Goal: Information Seeking & Learning: Learn about a topic

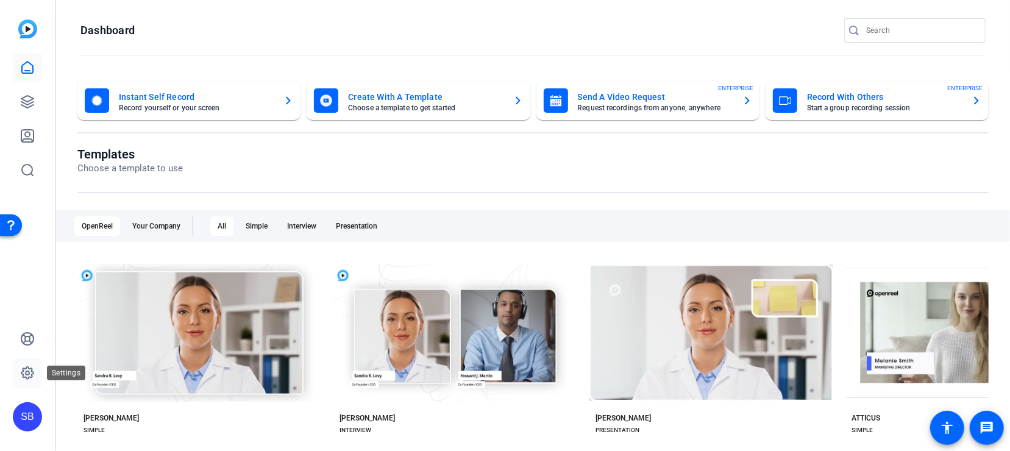
click at [32, 374] on icon at bounding box center [27, 373] width 12 height 12
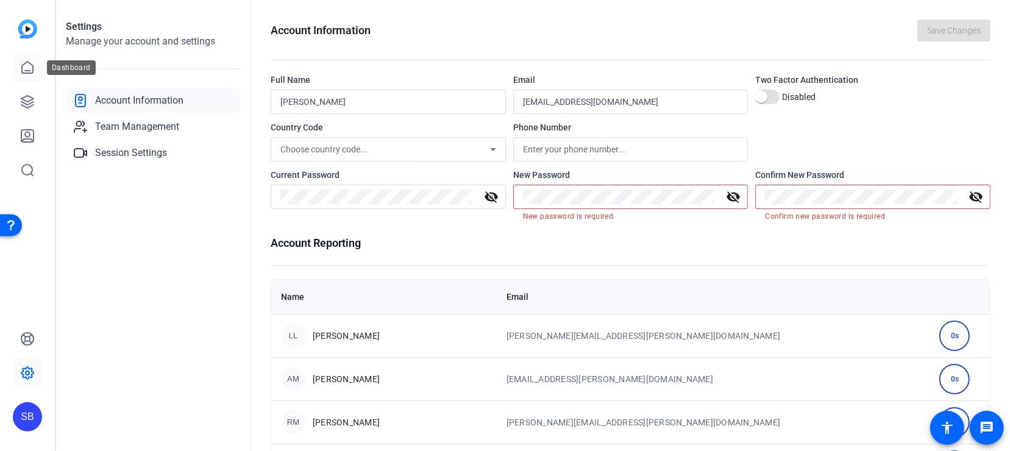
click at [19, 65] on link at bounding box center [27, 67] width 29 height 29
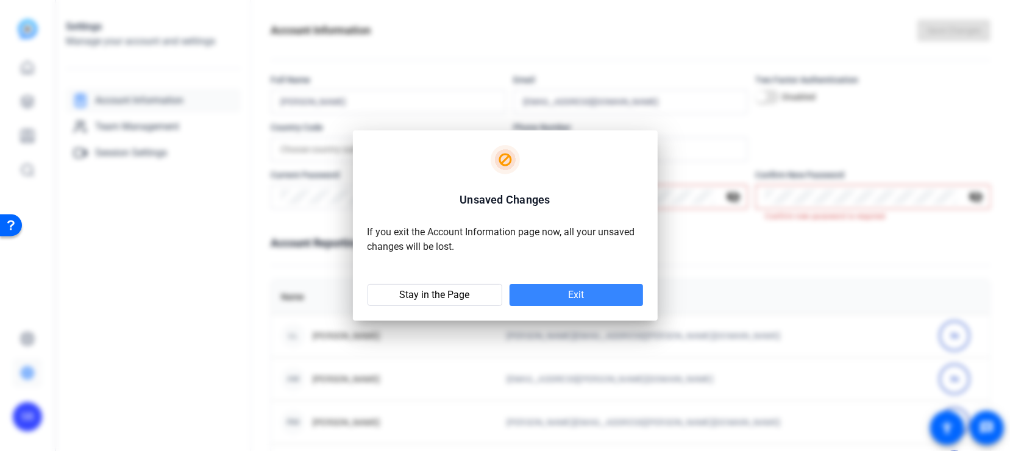
drag, startPoint x: 560, startPoint y: 293, endPoint x: 475, endPoint y: 267, distance: 88.7
click at [483, 283] on div "Exit Stay in the Page" at bounding box center [505, 294] width 275 height 23
drag, startPoint x: 472, startPoint y: 241, endPoint x: 432, endPoint y: 270, distance: 49.4
click at [432, 268] on openreel-alert "Unsaved Changes If you exit the Account Information page now, all your unsaved …" at bounding box center [505, 225] width 305 height 190
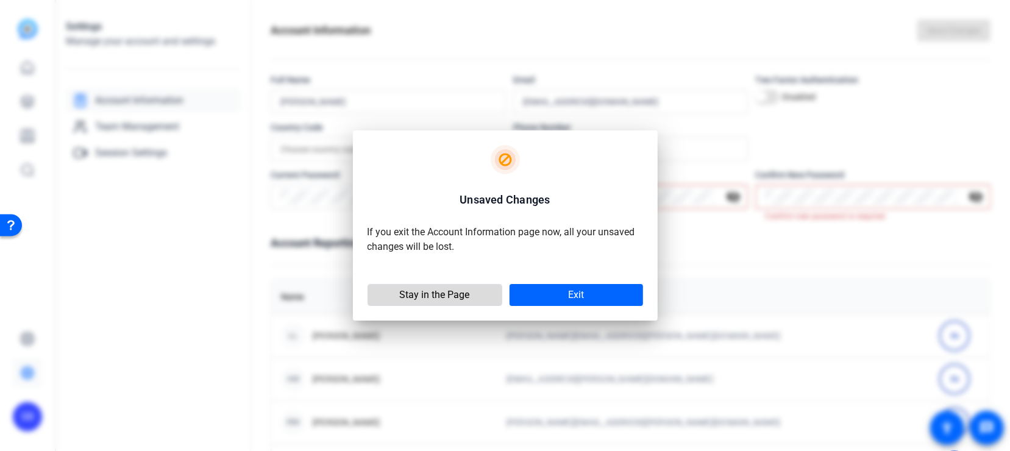
click at [410, 295] on span "Stay in the Page" at bounding box center [435, 295] width 70 height 12
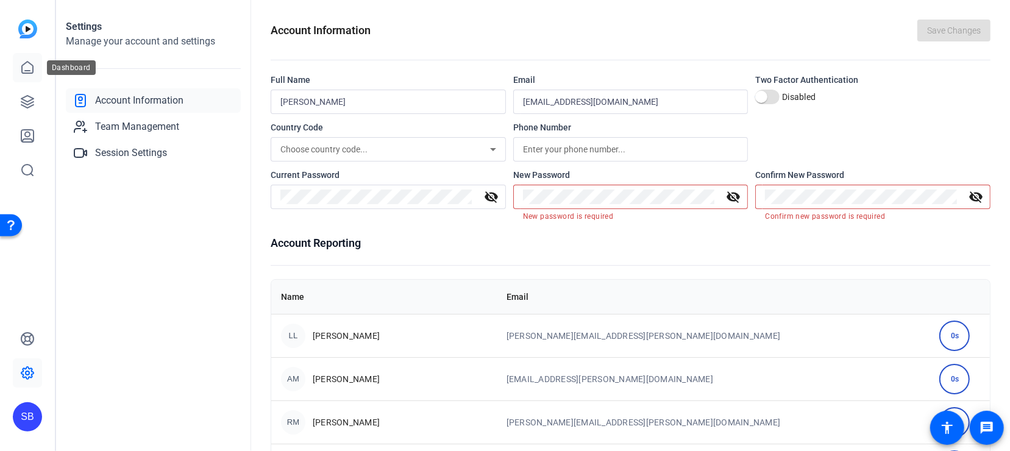
click at [33, 73] on icon at bounding box center [27, 67] width 15 height 15
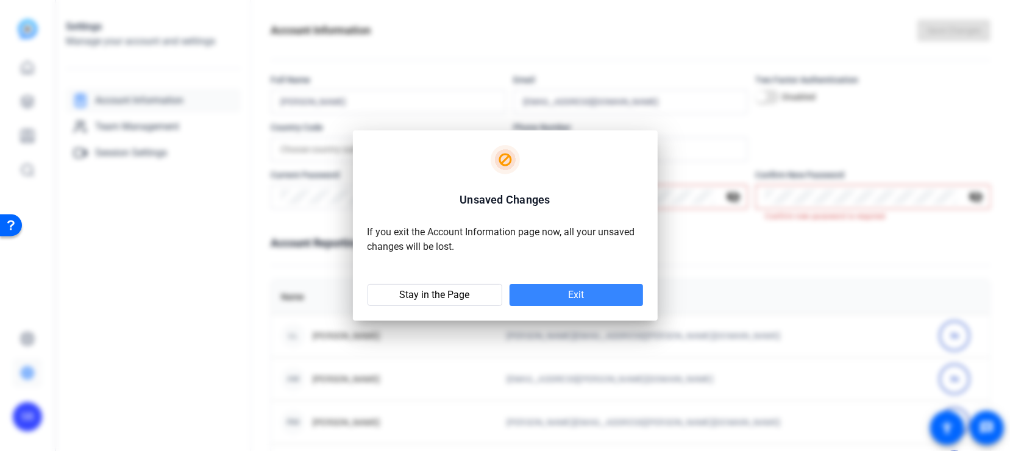
click at [572, 300] on span "Exit" at bounding box center [576, 295] width 16 height 12
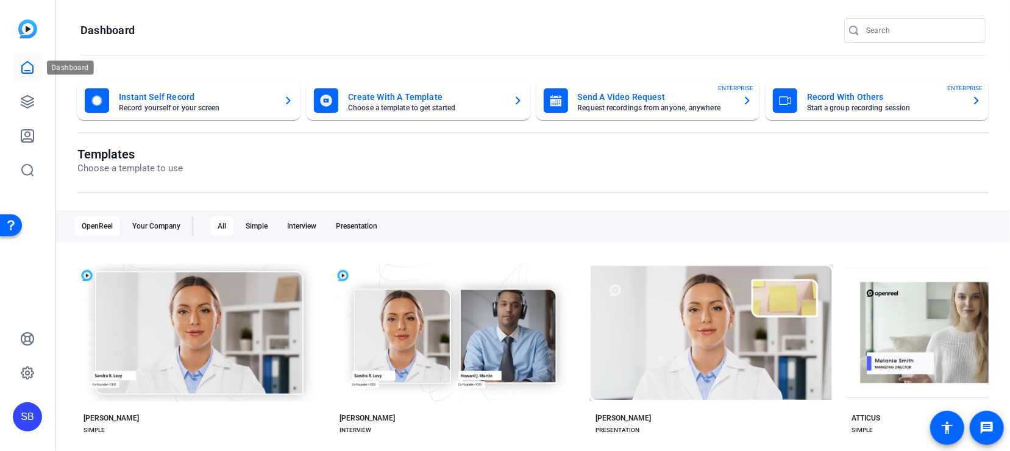
click at [18, 66] on link at bounding box center [27, 67] width 29 height 29
click at [156, 223] on div "Your Company" at bounding box center [156, 226] width 63 height 20
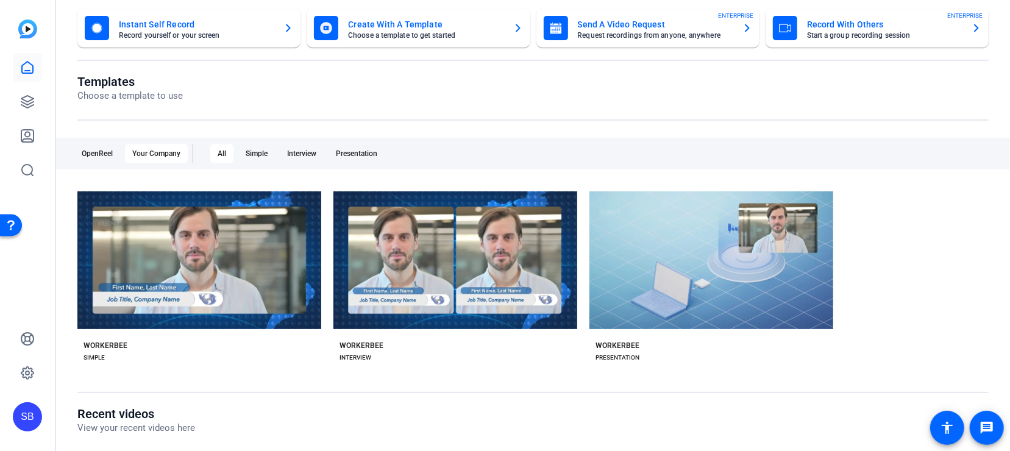
scroll to position [124, 0]
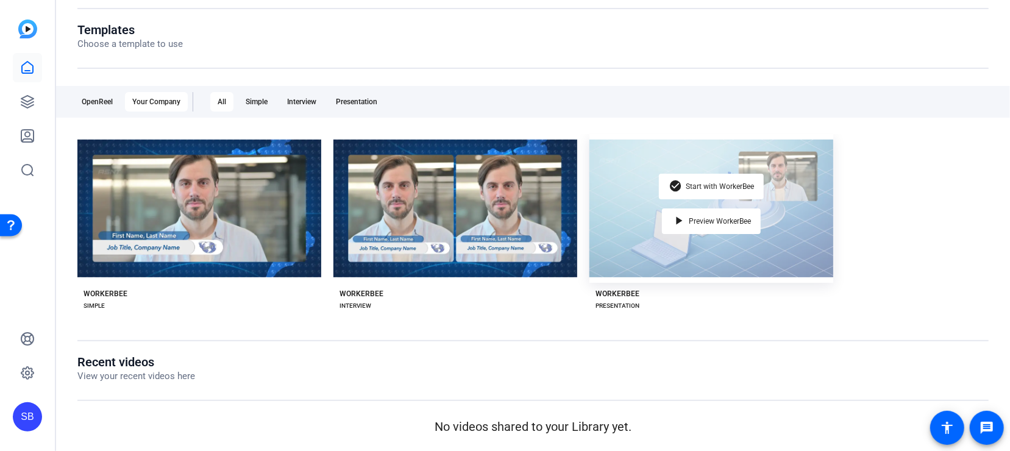
click at [636, 221] on div "check_circle Start with WorkerBee play_arrow Preview WorkerBee" at bounding box center [711, 208] width 244 height 149
click at [728, 218] on span "Preview WorkerBee" at bounding box center [720, 221] width 62 height 7
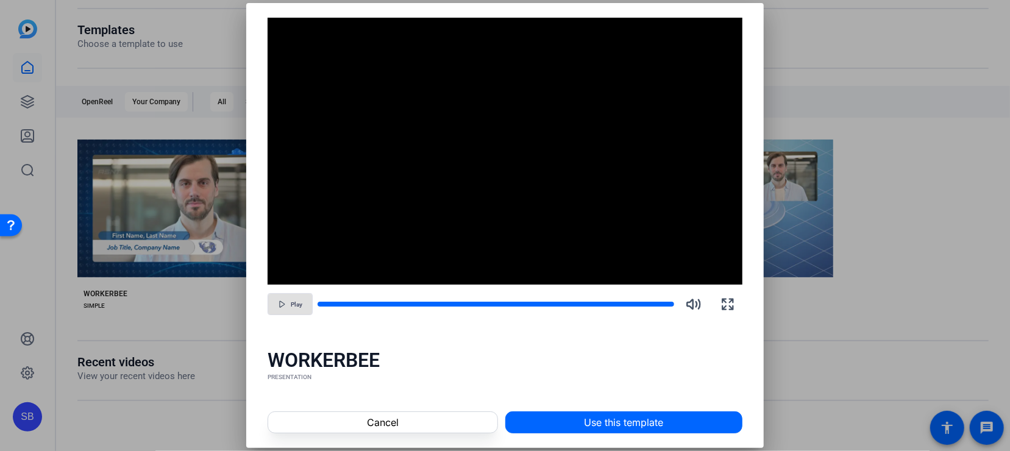
click at [296, 299] on span "button" at bounding box center [290, 304] width 44 height 29
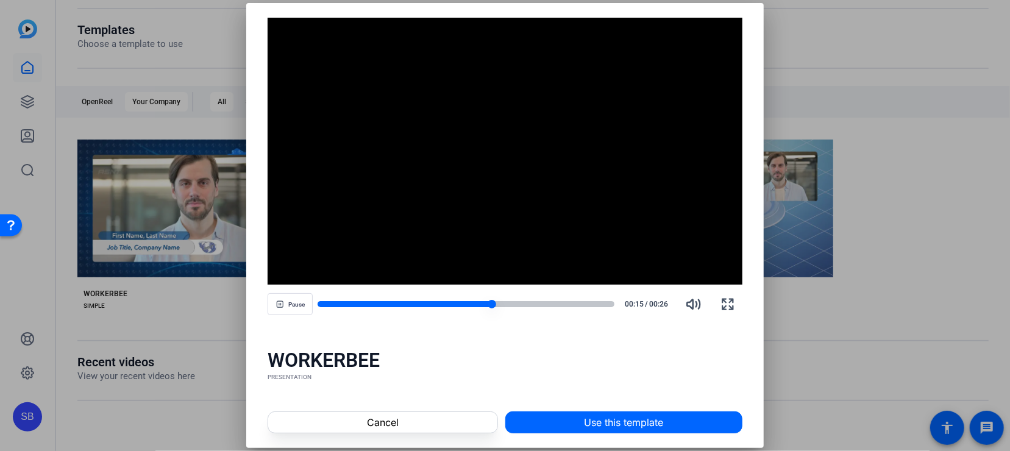
click at [540, 300] on div at bounding box center [466, 304] width 297 height 9
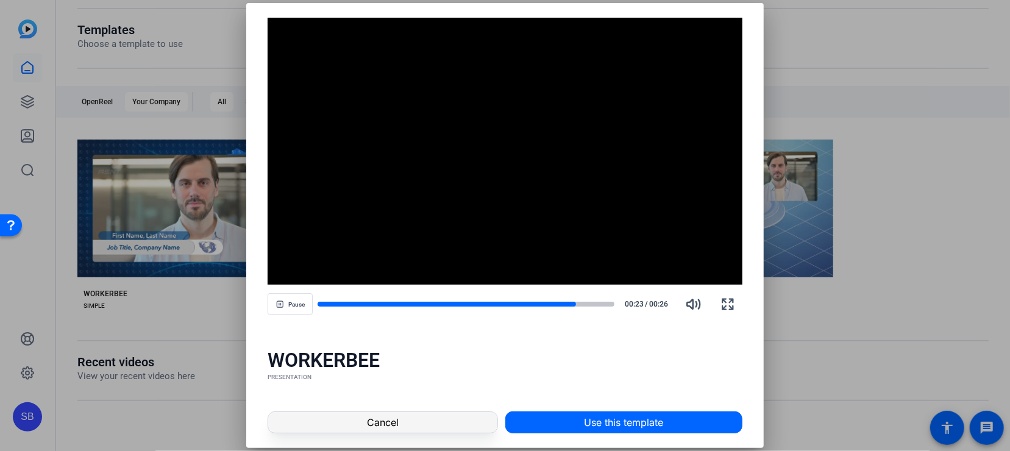
click at [462, 432] on span at bounding box center [382, 422] width 229 height 29
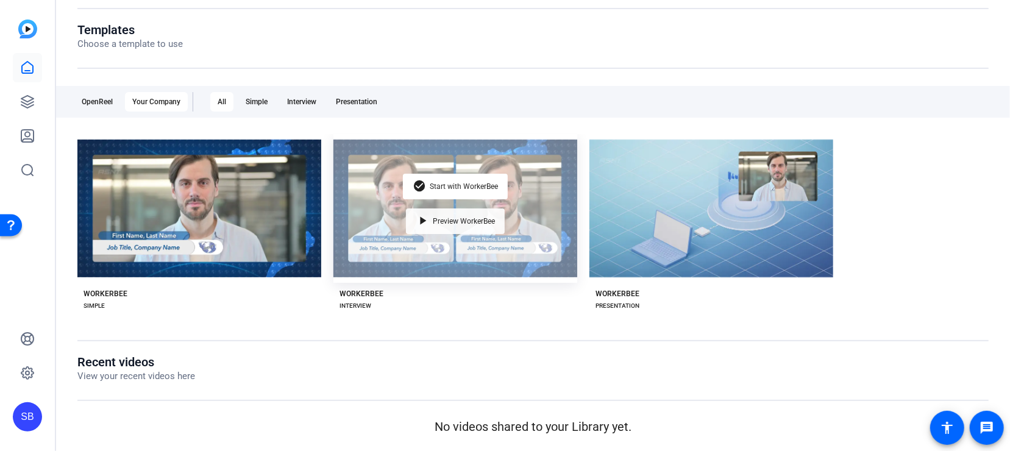
click at [441, 228] on div "play_arrow Preview WorkerBee" at bounding box center [455, 221] width 99 height 26
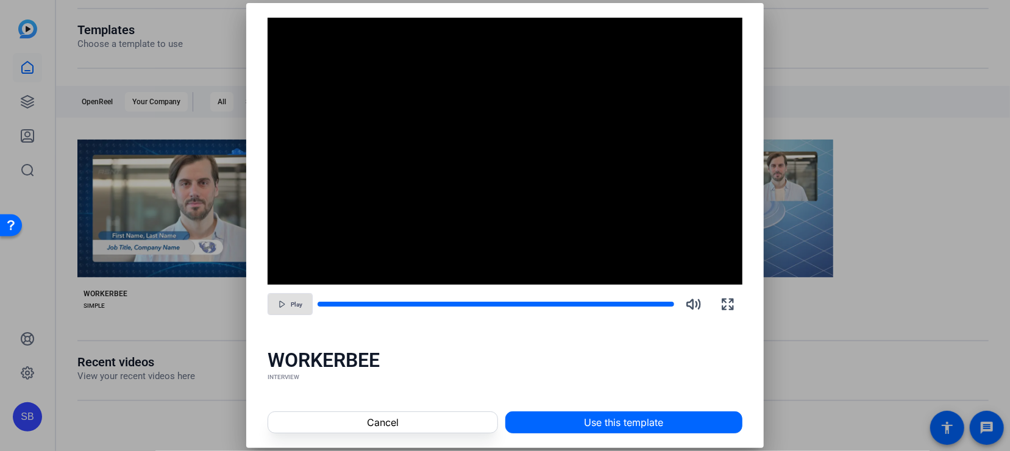
click at [303, 308] on span "button" at bounding box center [290, 304] width 44 height 29
click at [282, 307] on icon "button" at bounding box center [279, 303] width 7 height 7
click at [407, 426] on span at bounding box center [382, 422] width 229 height 29
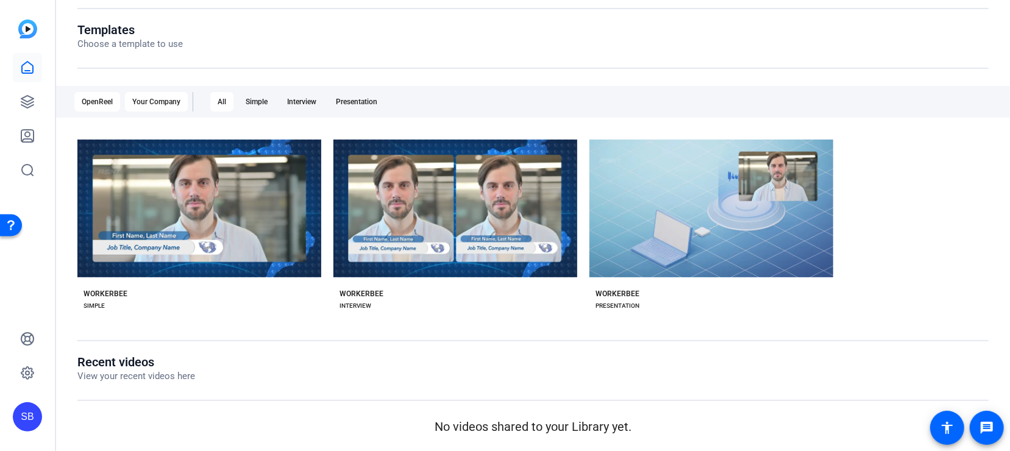
click at [107, 99] on div "OpenReel" at bounding box center [97, 102] width 46 height 20
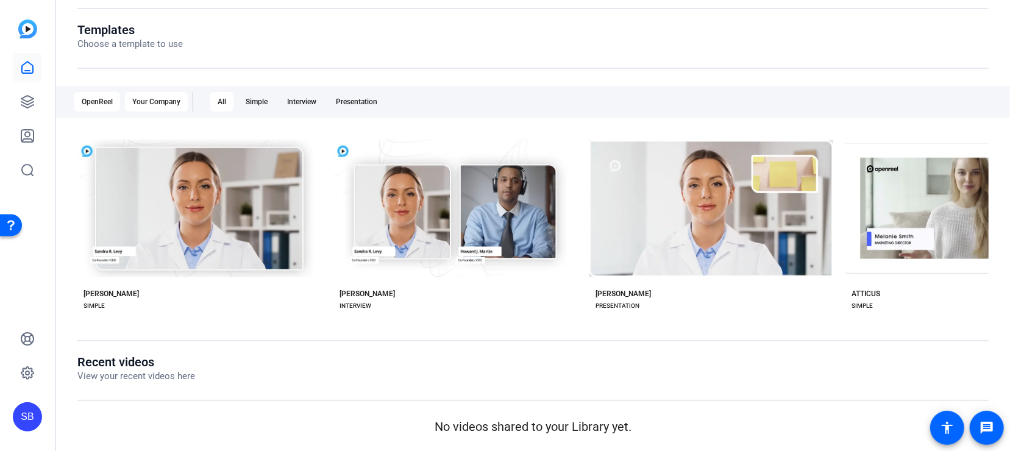
click at [169, 107] on div "Your Company" at bounding box center [156, 102] width 63 height 20
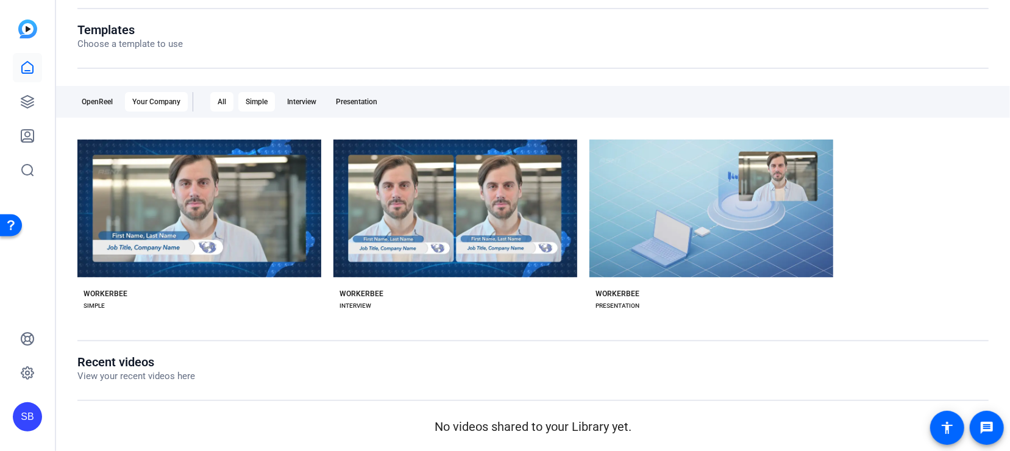
click at [256, 100] on div "Simple" at bounding box center [256, 102] width 37 height 20
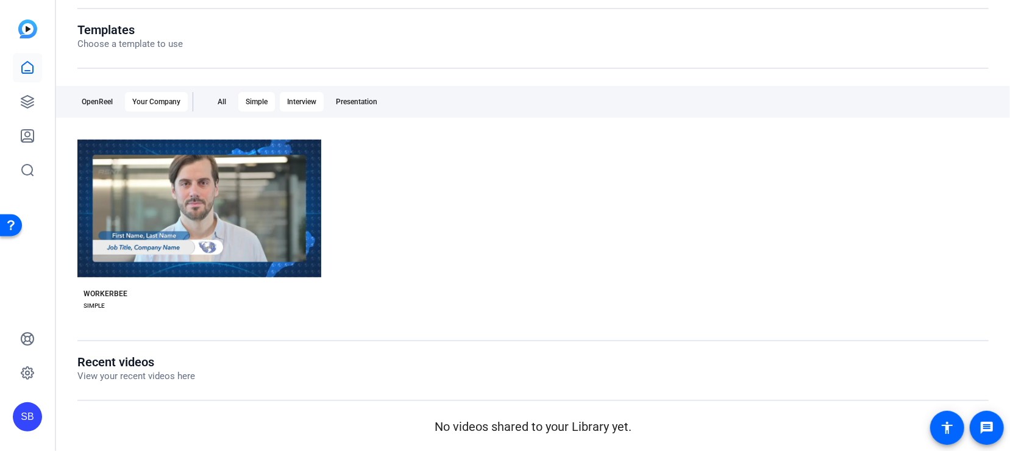
click at [311, 103] on div "Interview" at bounding box center [302, 102] width 44 height 20
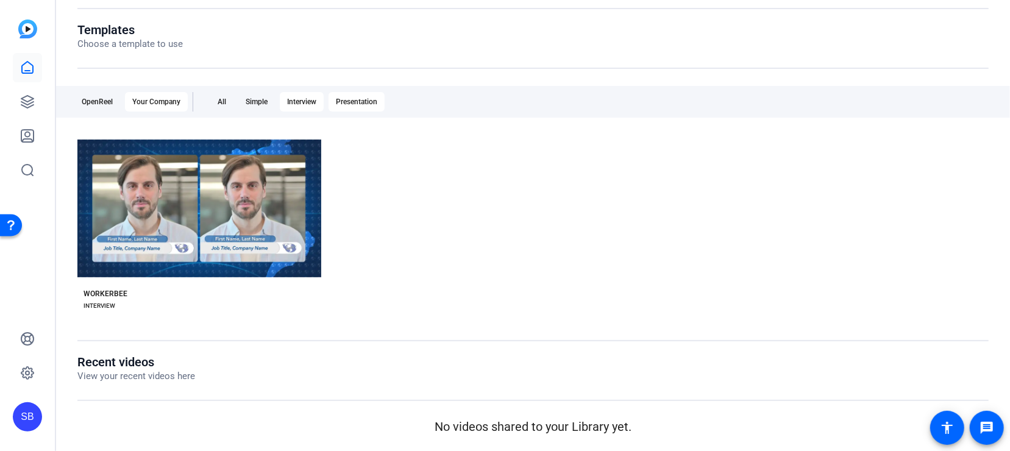
click at [364, 96] on div "Presentation" at bounding box center [357, 102] width 56 height 20
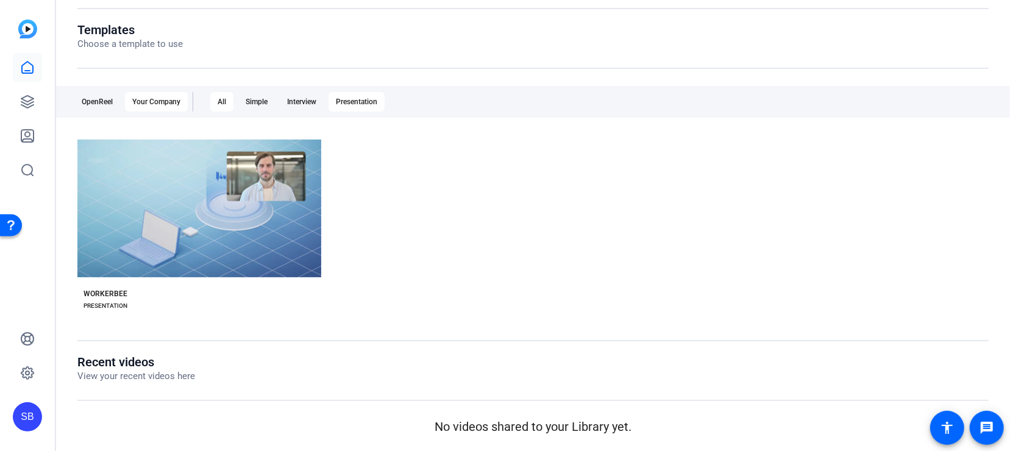
click at [219, 101] on div "All" at bounding box center [221, 102] width 23 height 20
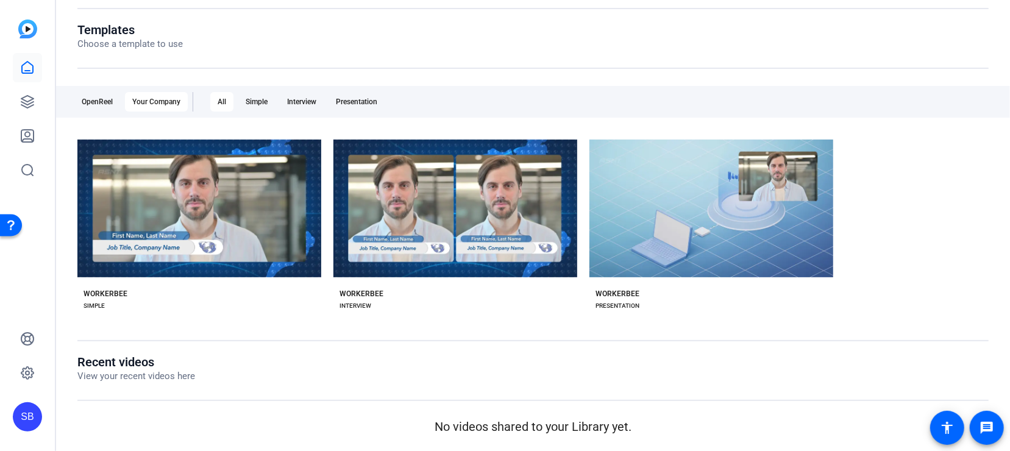
click at [161, 104] on div "Your Company" at bounding box center [156, 102] width 63 height 20
click at [75, 105] on div "OpenReel" at bounding box center [97, 102] width 46 height 20
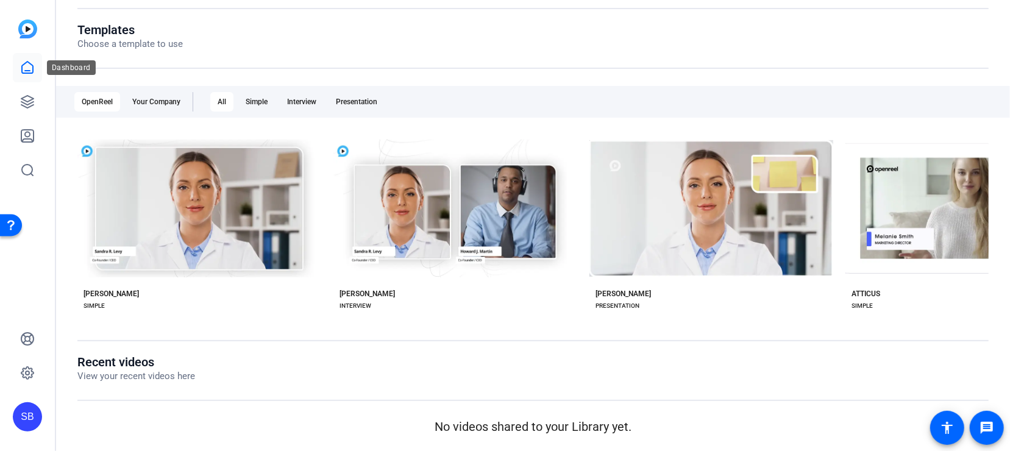
click at [35, 71] on link at bounding box center [27, 67] width 29 height 29
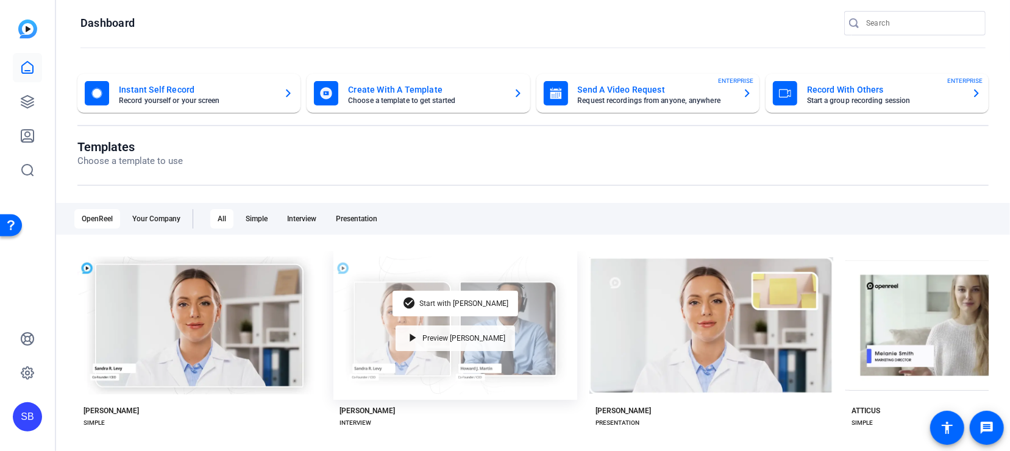
scroll to position [0, 0]
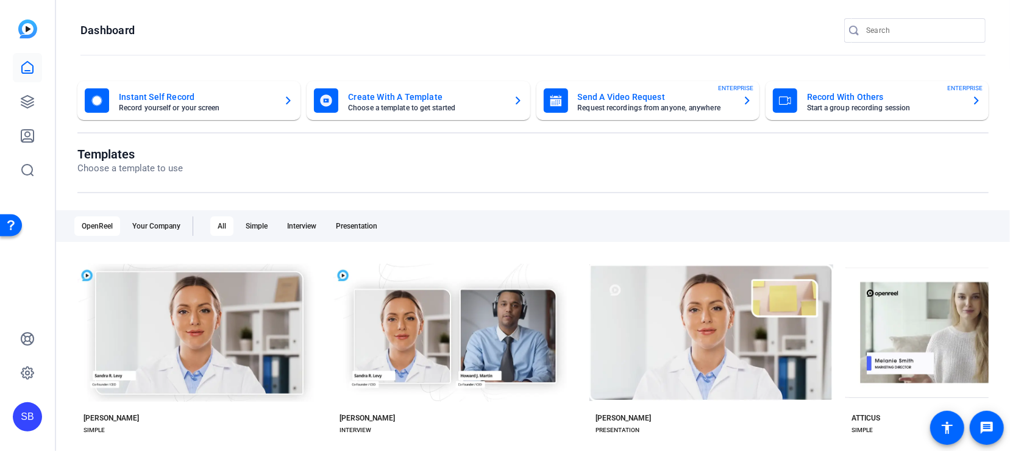
click at [26, 35] on img at bounding box center [27, 29] width 19 height 19
click at [27, 33] on img at bounding box center [27, 29] width 19 height 19
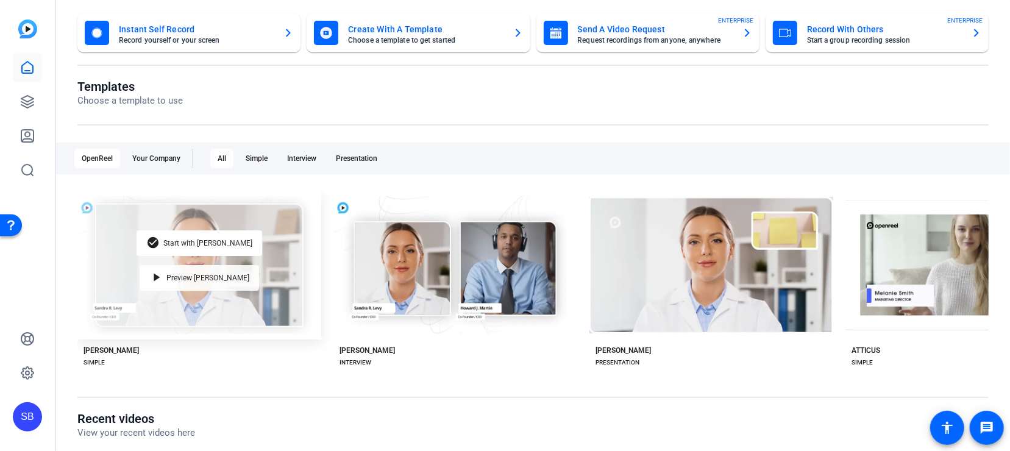
scroll to position [124, 0]
